Goal: Task Accomplishment & Management: Complete application form

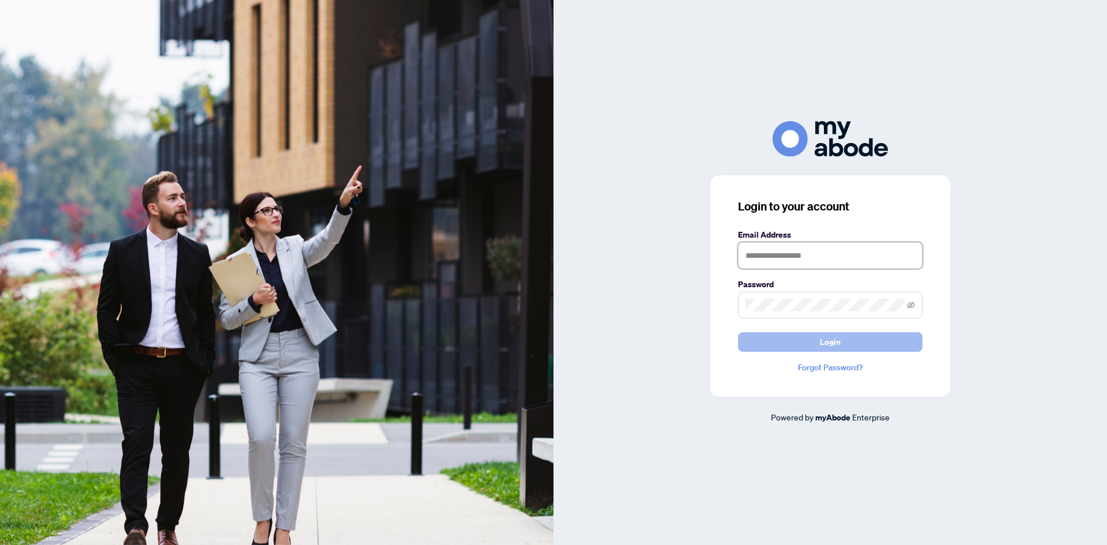
type input "**********"
click at [846, 339] on button "Login" at bounding box center [830, 342] width 185 height 20
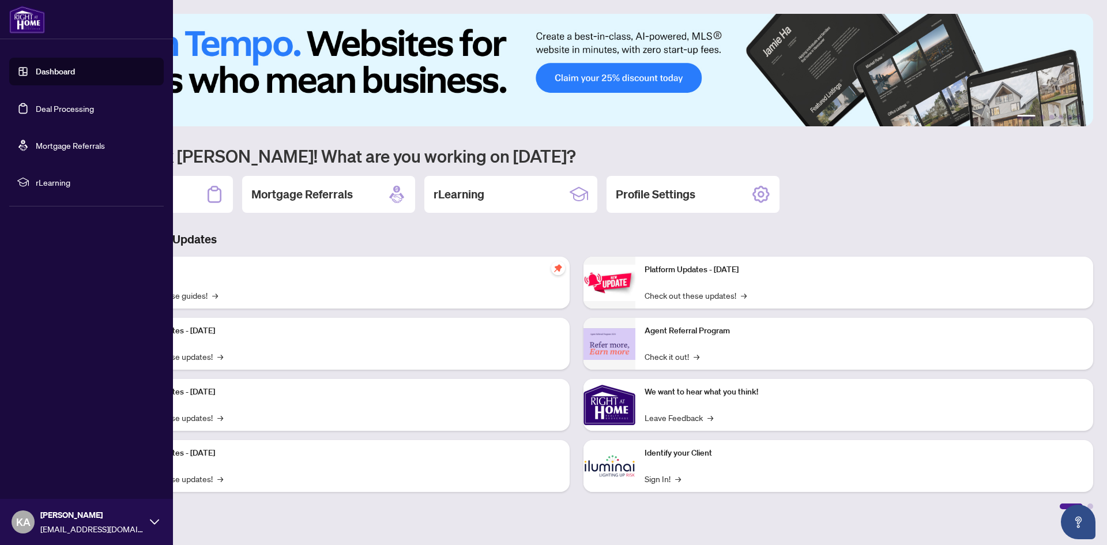
click at [50, 110] on link "Deal Processing" at bounding box center [65, 108] width 58 height 10
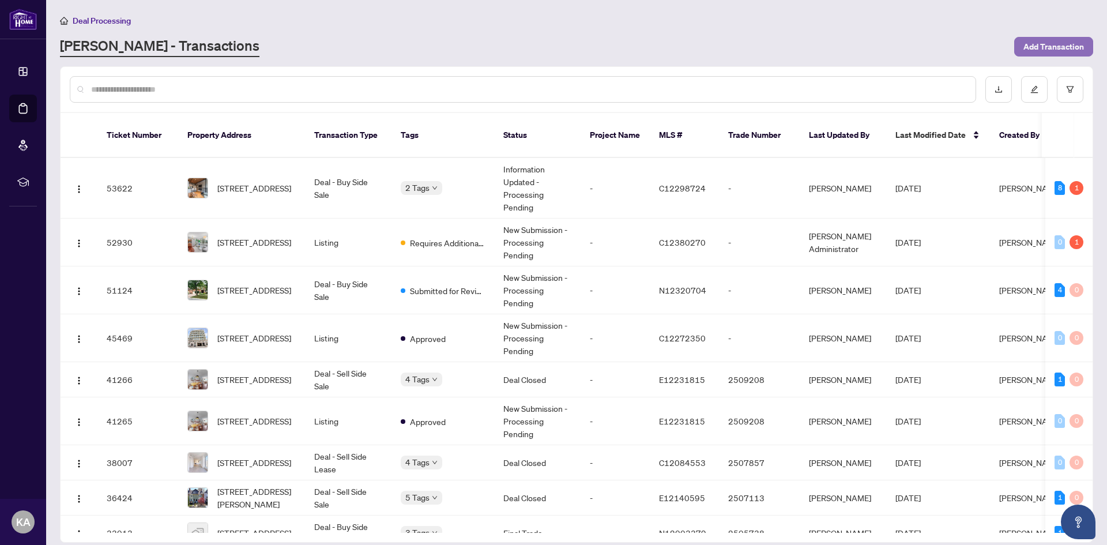
click at [1037, 49] on span "Add Transaction" at bounding box center [1053, 46] width 61 height 18
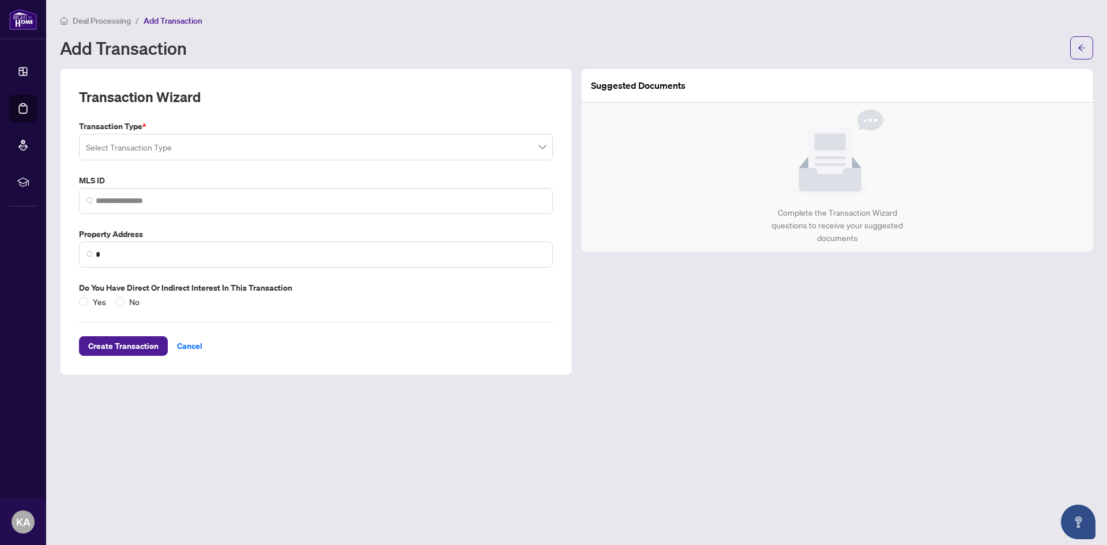
click at [251, 147] on input "search" at bounding box center [311, 148] width 450 height 25
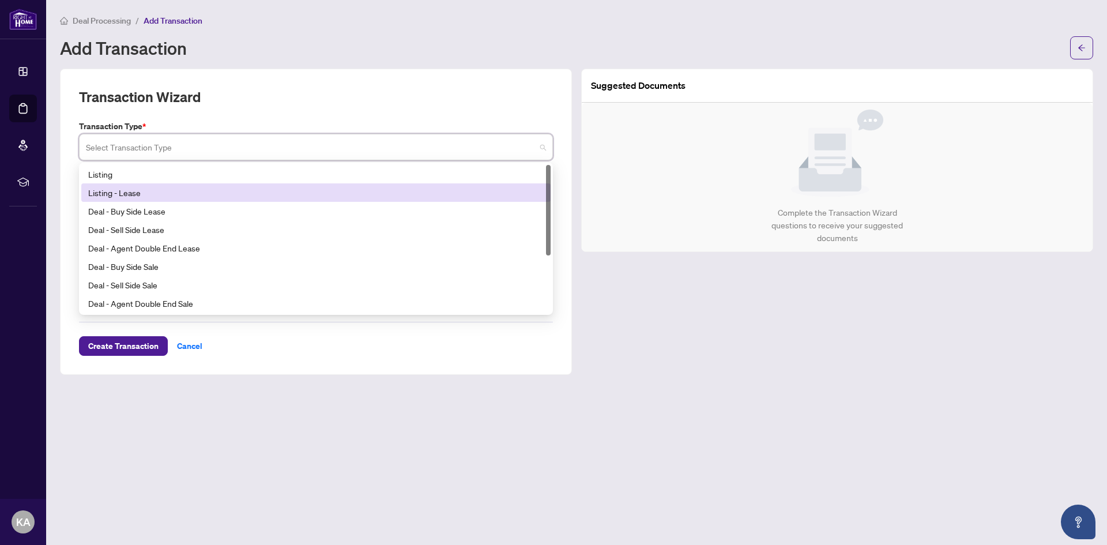
click at [235, 190] on div "Listing - Lease" at bounding box center [316, 192] width 456 height 13
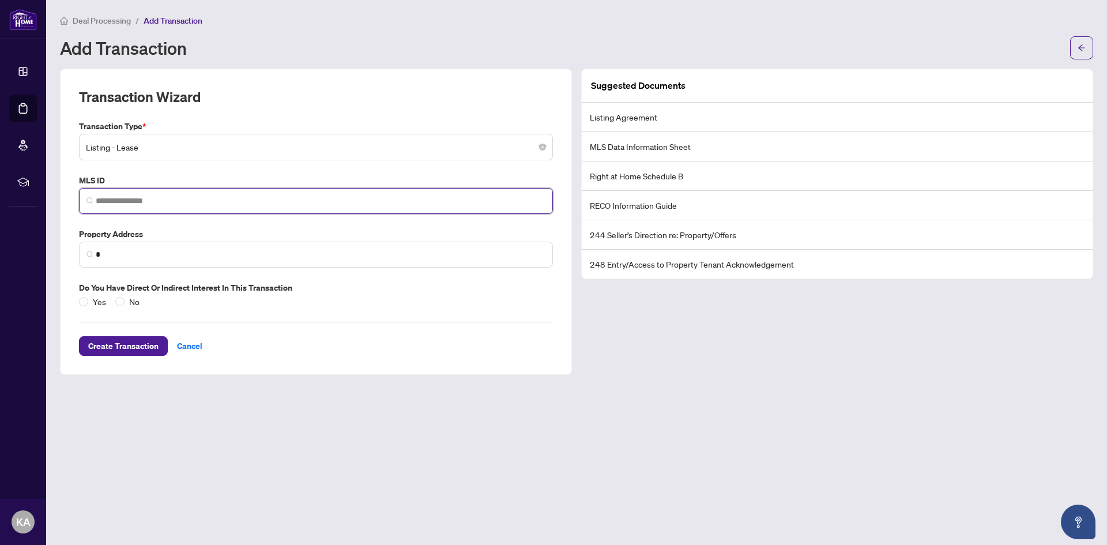
click at [110, 199] on input "search" at bounding box center [321, 201] width 450 height 12
paste input "*********"
type input "*********"
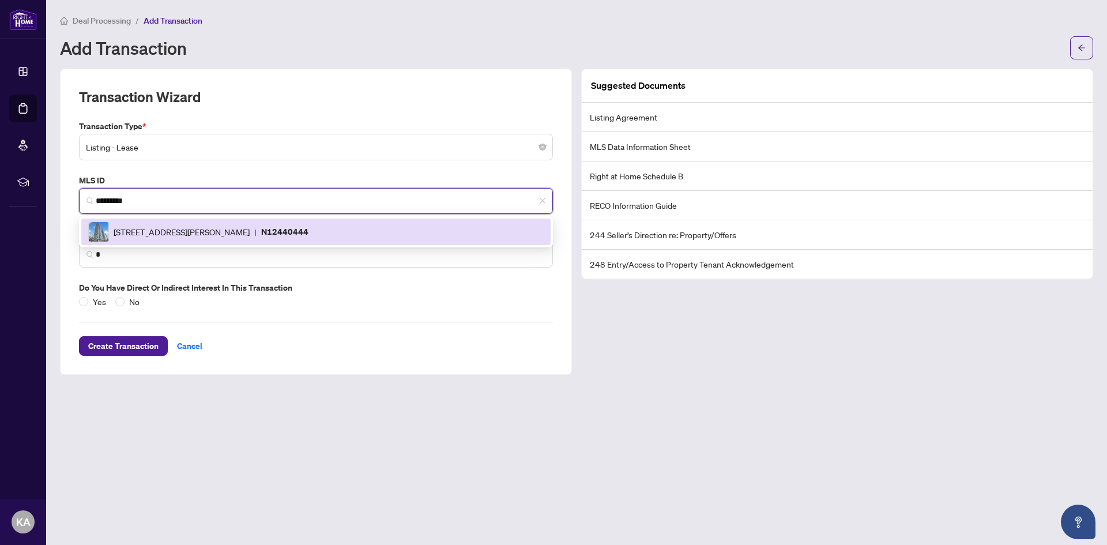
click at [138, 235] on span "950 Portage Pkwy, Vaughan, Ontario L4K 3W4, Canada" at bounding box center [182, 231] width 136 height 13
type input "**********"
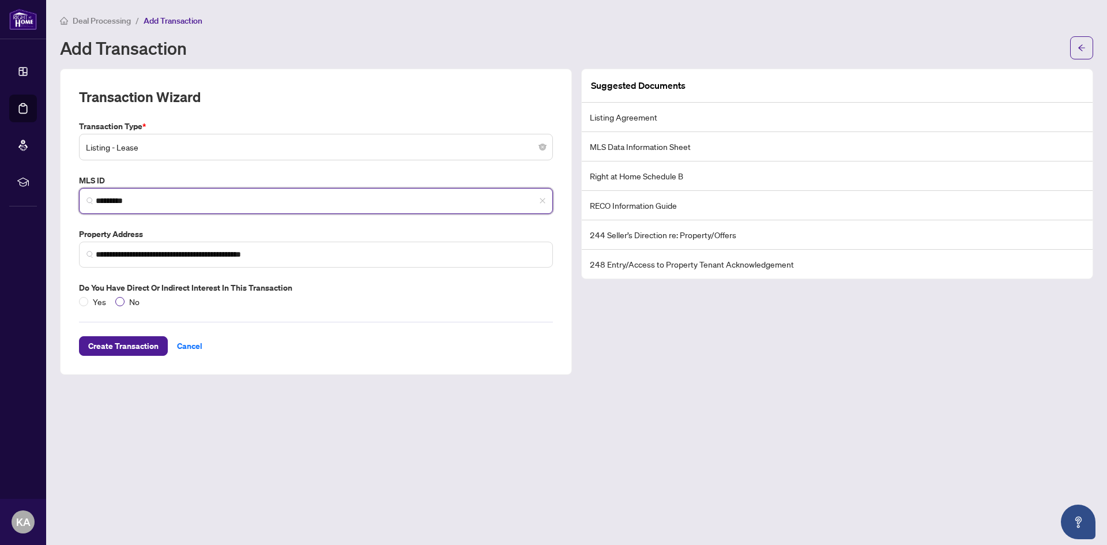
type input "*********"
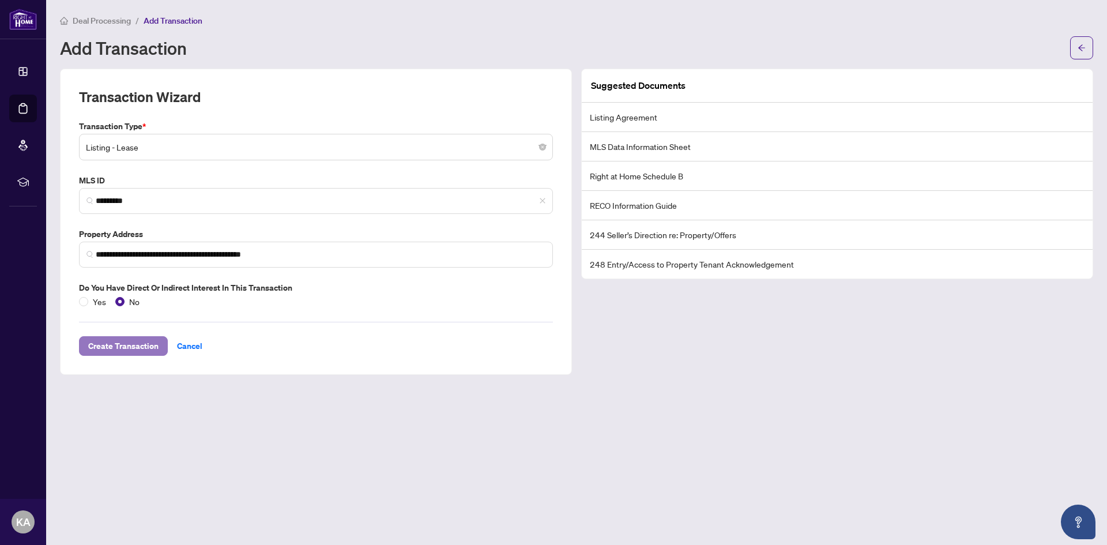
click at [129, 347] on span "Create Transaction" at bounding box center [123, 346] width 70 height 18
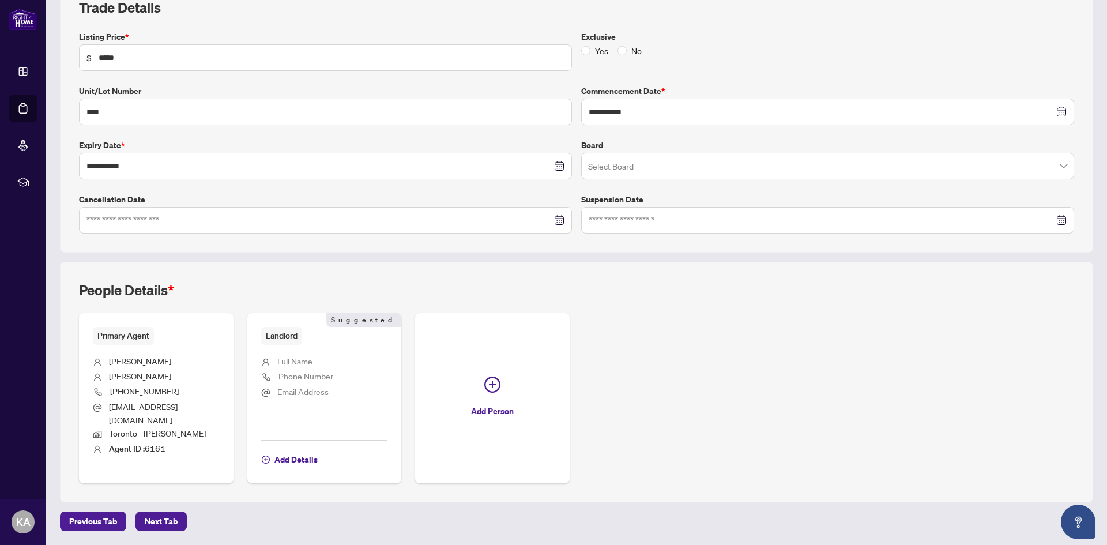
scroll to position [179, 0]
click at [155, 526] on span "Next Tab" at bounding box center [161, 521] width 33 height 18
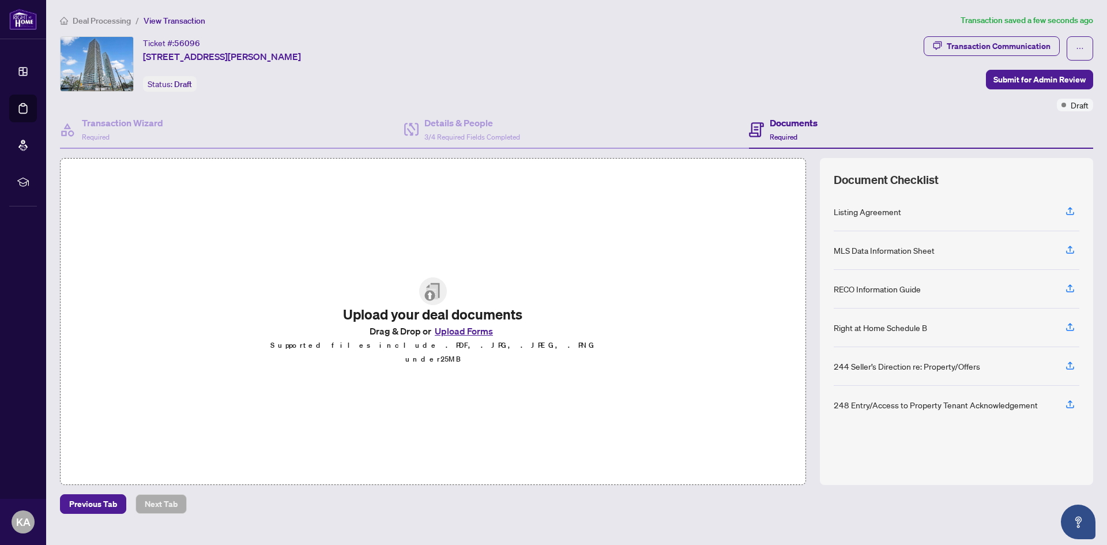
click at [794, 122] on h4 "Documents" at bounding box center [794, 123] width 48 height 14
click at [469, 338] on button "Upload Forms" at bounding box center [463, 330] width 65 height 15
click at [549, 80] on div "Ticket #: 56096 3311-950 Portage Pkwy, Vaughan, Ontario L4K 3W4, Canada Status:…" at bounding box center [489, 63] width 859 height 55
click at [452, 334] on button "Upload Forms" at bounding box center [463, 330] width 65 height 15
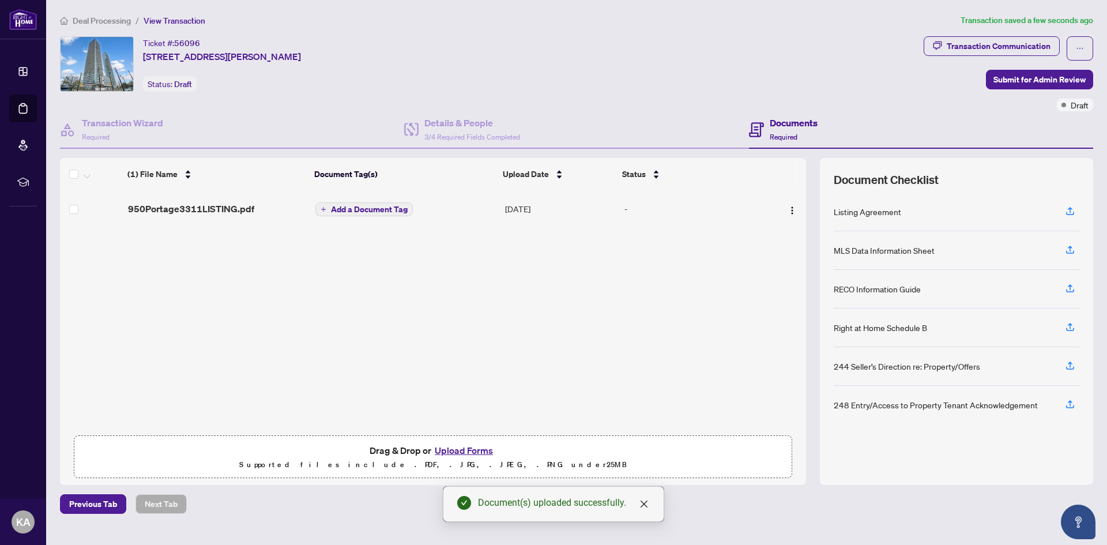
click at [363, 210] on span "Add a Document Tag" at bounding box center [369, 209] width 77 height 8
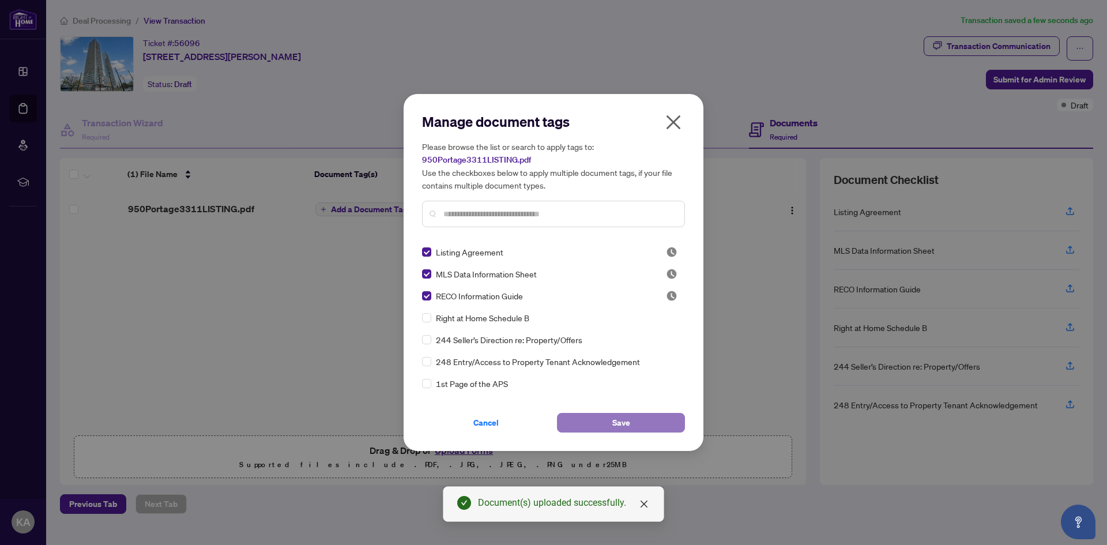
click at [638, 422] on button "Save" at bounding box center [621, 423] width 128 height 20
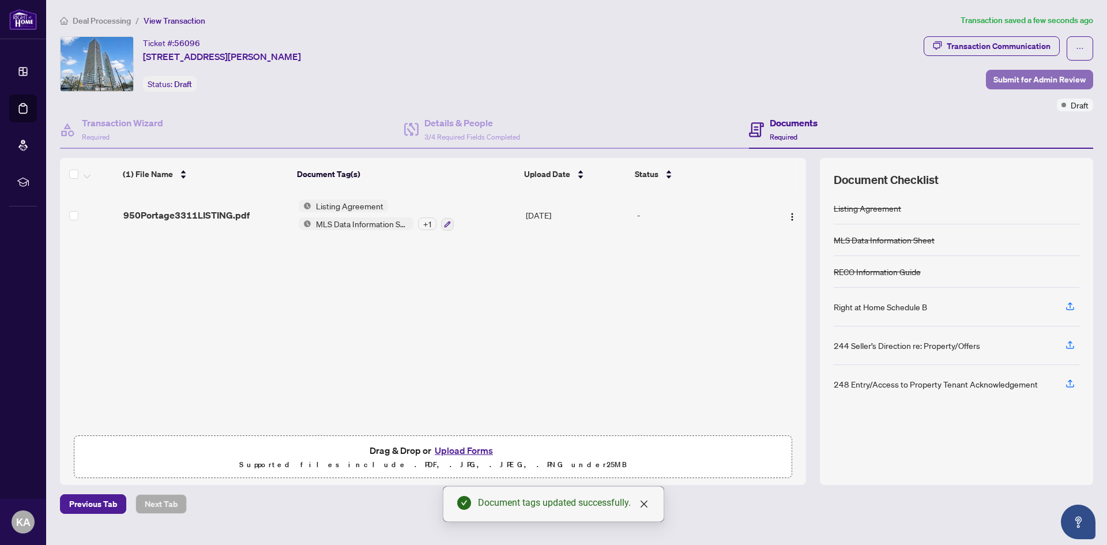
click at [1049, 74] on span "Submit for Admin Review" at bounding box center [1039, 79] width 92 height 18
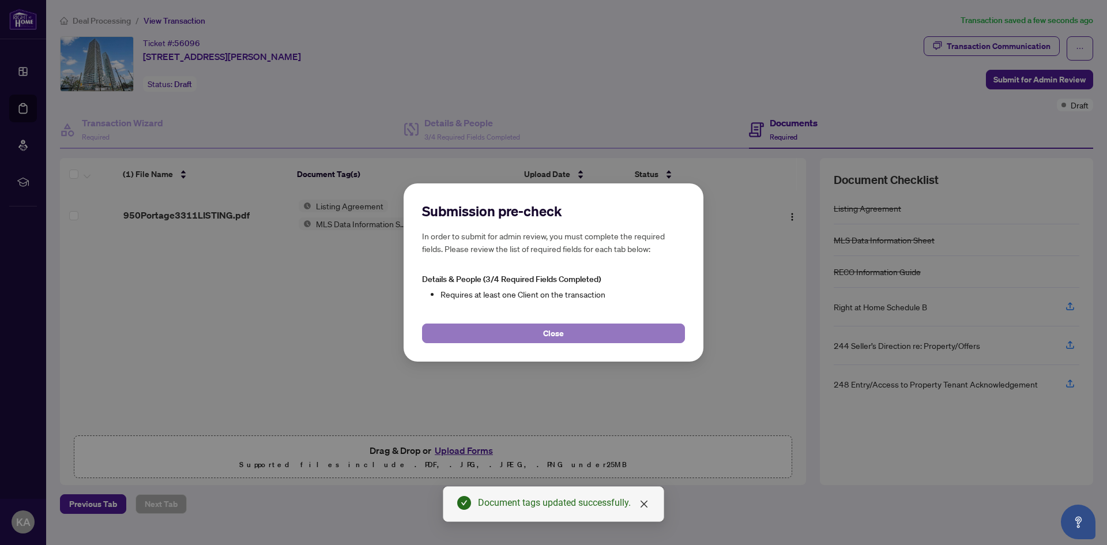
click at [512, 329] on button "Close" at bounding box center [553, 333] width 263 height 20
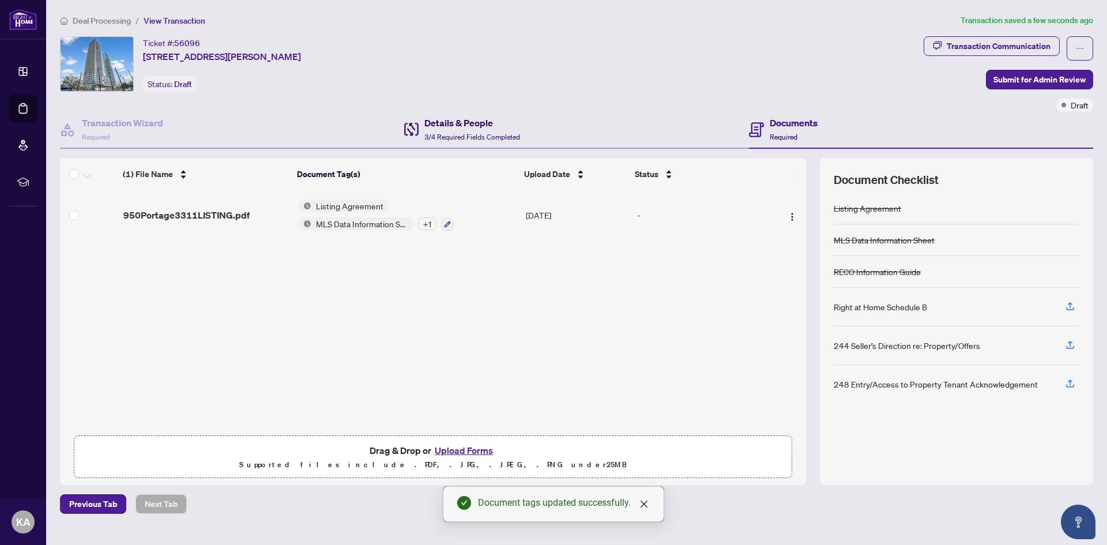
click at [469, 129] on h4 "Details & People" at bounding box center [472, 123] width 96 height 14
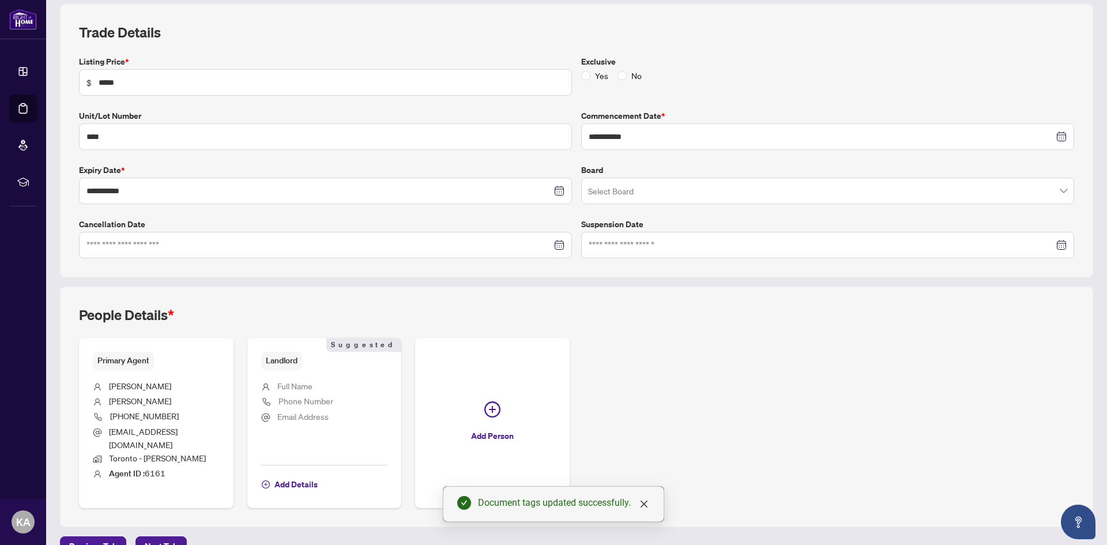
scroll to position [173, 0]
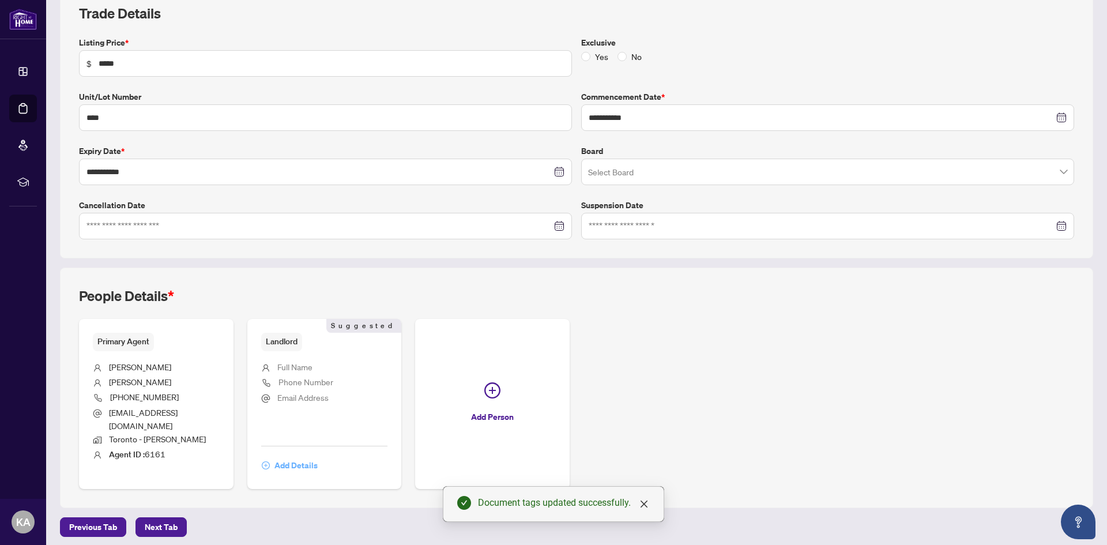
click at [287, 468] on span "Add Details" at bounding box center [295, 465] width 43 height 18
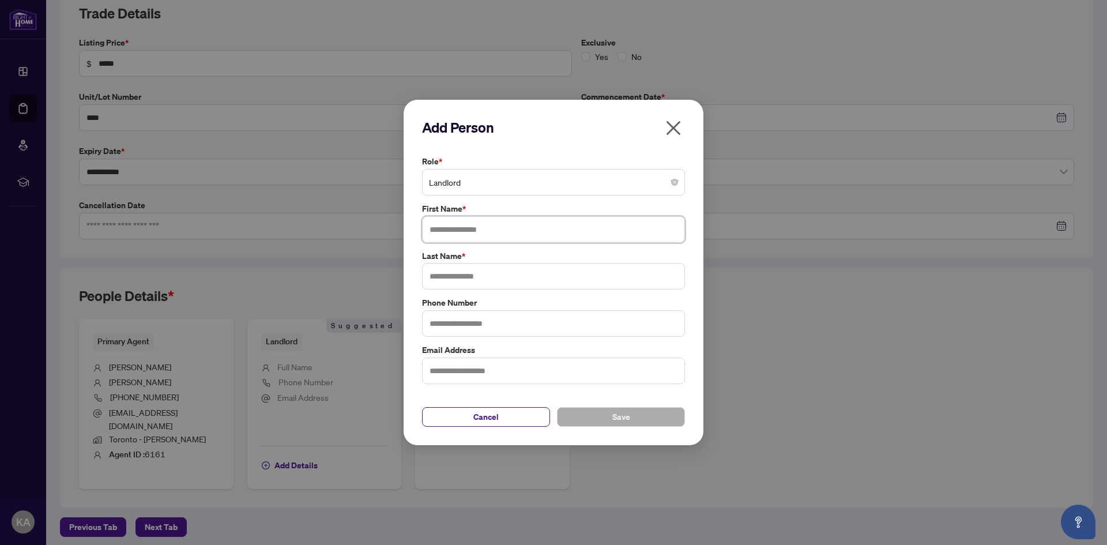
click at [459, 219] on input "text" at bounding box center [553, 229] width 263 height 27
type input "***"
click at [466, 273] on input "text" at bounding box center [553, 276] width 263 height 27
type input "**"
click at [624, 421] on span "Save" at bounding box center [621, 417] width 18 height 18
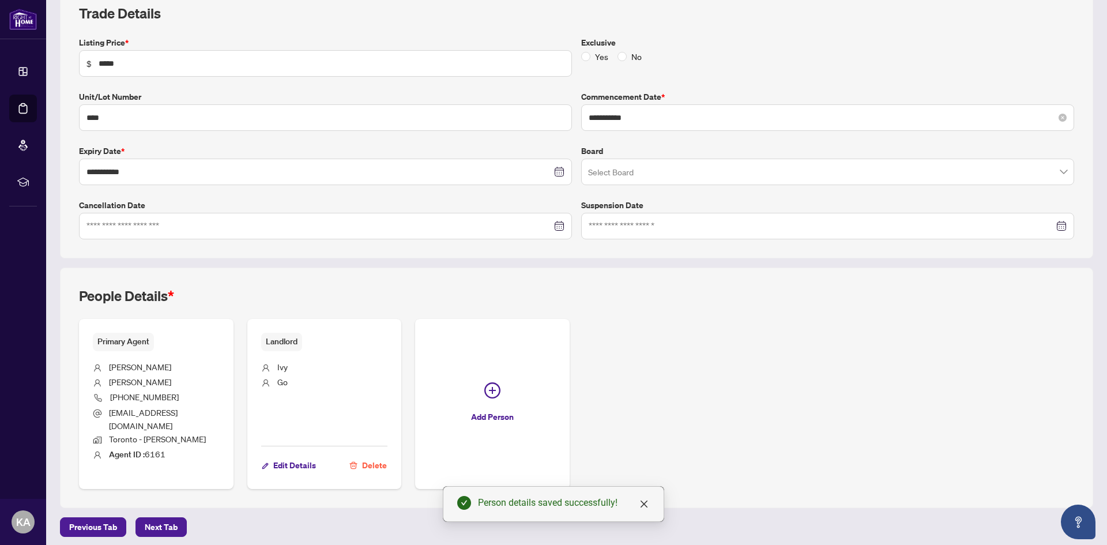
scroll to position [0, 0]
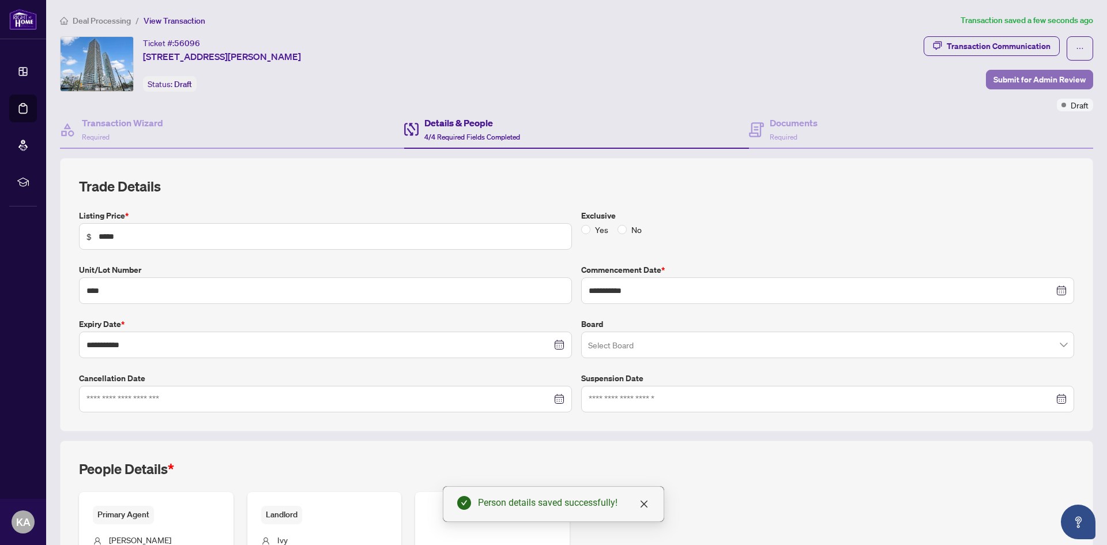
click at [1025, 71] on span "Submit for Admin Review" at bounding box center [1039, 79] width 92 height 18
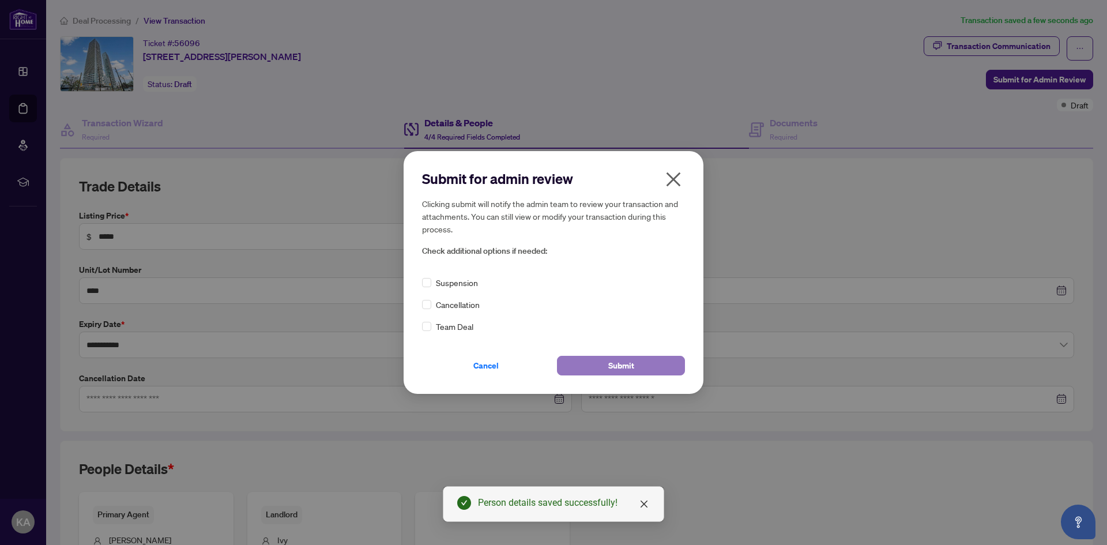
click at [618, 360] on span "Submit" at bounding box center [621, 365] width 26 height 18
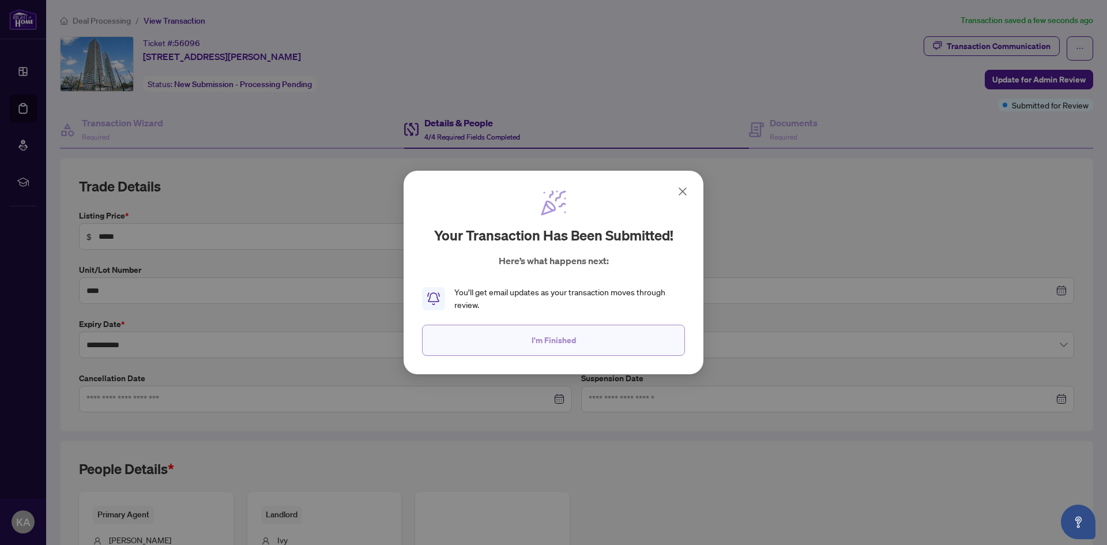
click at [612, 340] on button "I'm Finished" at bounding box center [553, 340] width 263 height 31
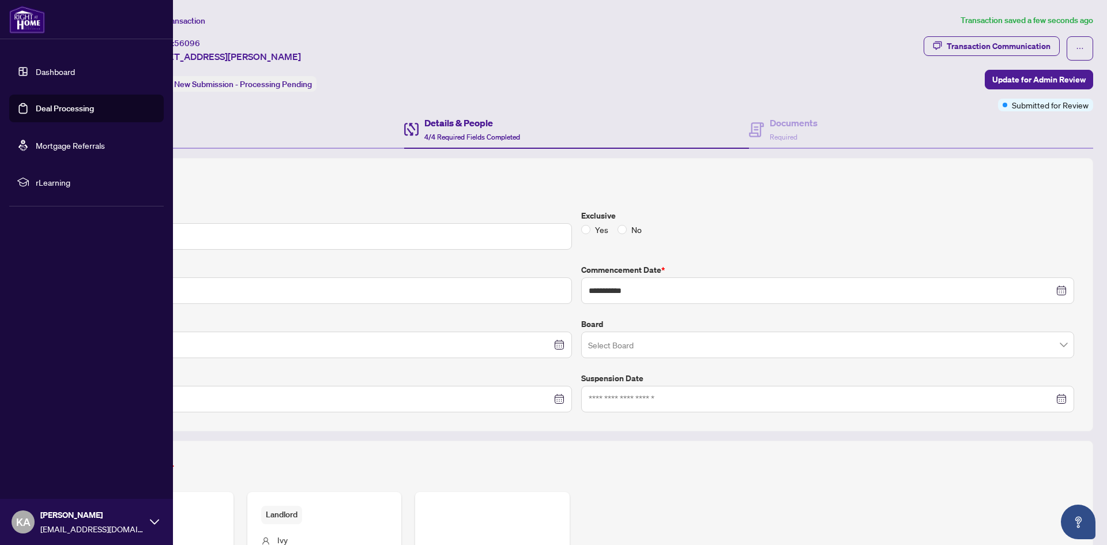
click at [55, 107] on link "Deal Processing" at bounding box center [65, 108] width 58 height 10
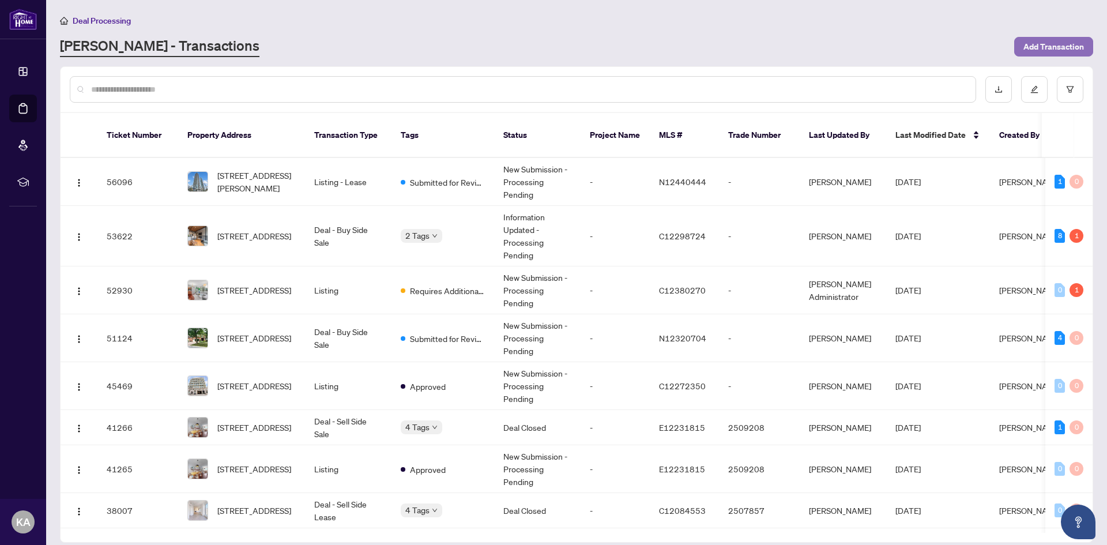
click at [1067, 43] on span "Add Transaction" at bounding box center [1053, 46] width 61 height 18
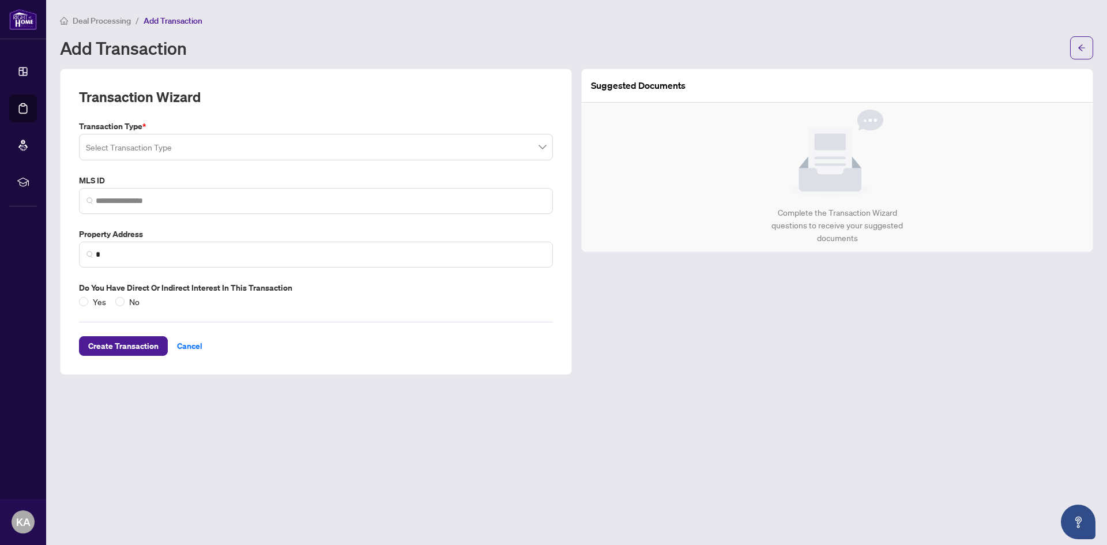
click at [227, 152] on input "search" at bounding box center [311, 148] width 450 height 25
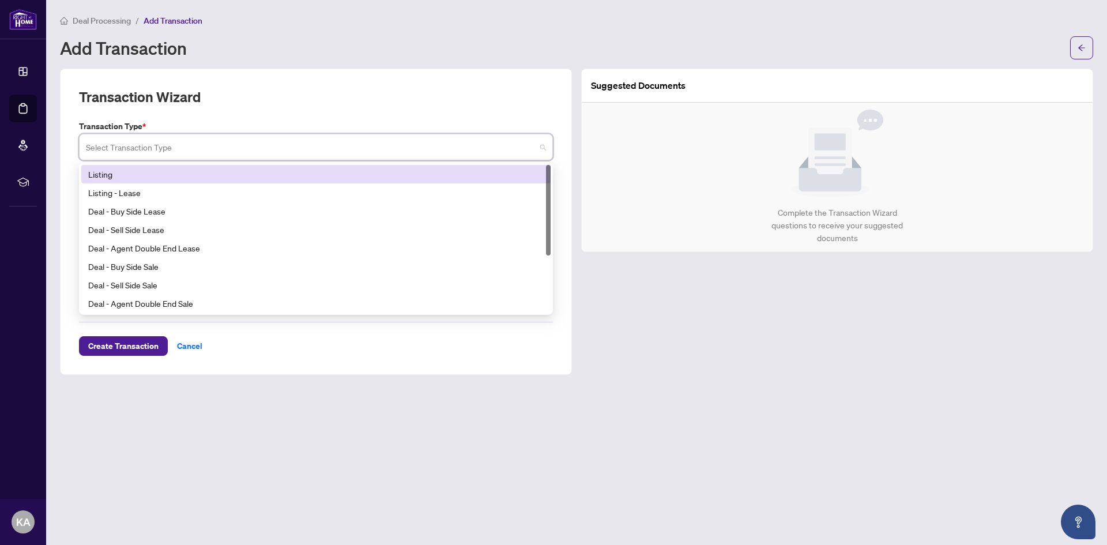
click at [205, 169] on div "Listing" at bounding box center [316, 174] width 456 height 13
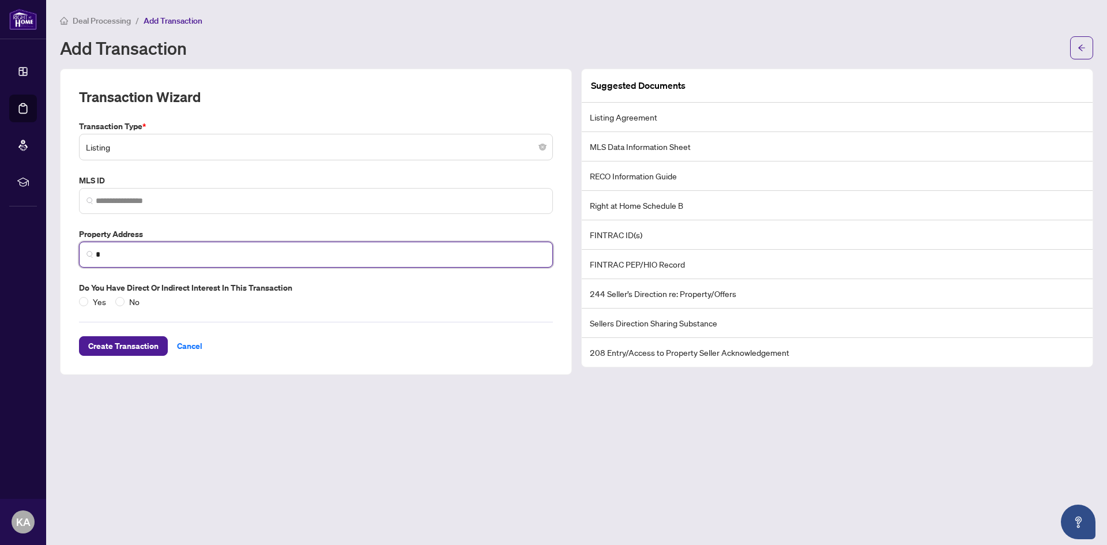
click at [146, 260] on input "*" at bounding box center [321, 255] width 450 height 12
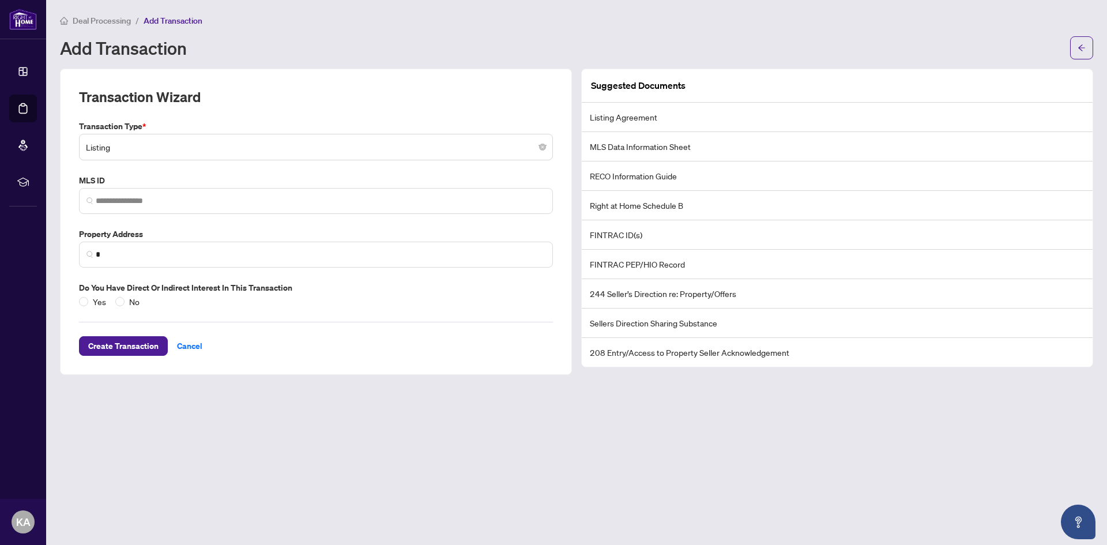
click at [246, 454] on main "Deal Processing / Add Transaction Add Transaction Transaction Wizard Transactio…" at bounding box center [576, 272] width 1061 height 545
